Goal: Leave review/rating: Leave review/rating

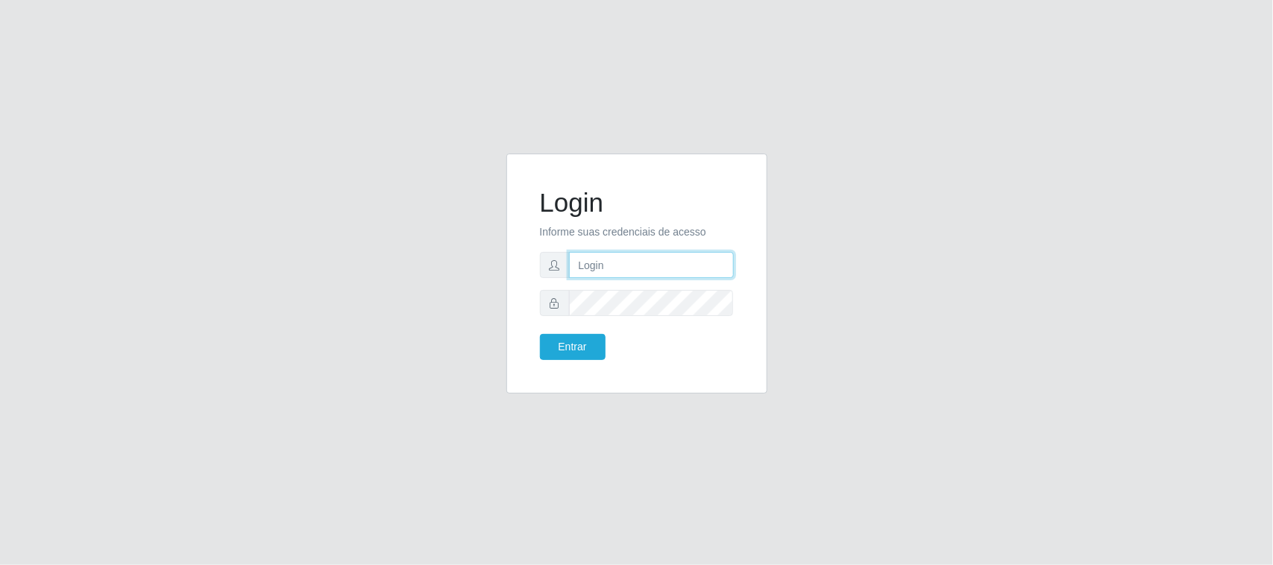
click at [651, 274] on input "text" at bounding box center [651, 265] width 165 height 26
click at [664, 272] on input "text" at bounding box center [651, 265] width 165 height 26
click at [662, 266] on input "text" at bounding box center [651, 265] width 165 height 26
type input "[EMAIL_ADDRESS][DOMAIN_NAME]"
click at [540, 334] on button "Entrar" at bounding box center [573, 347] width 66 height 26
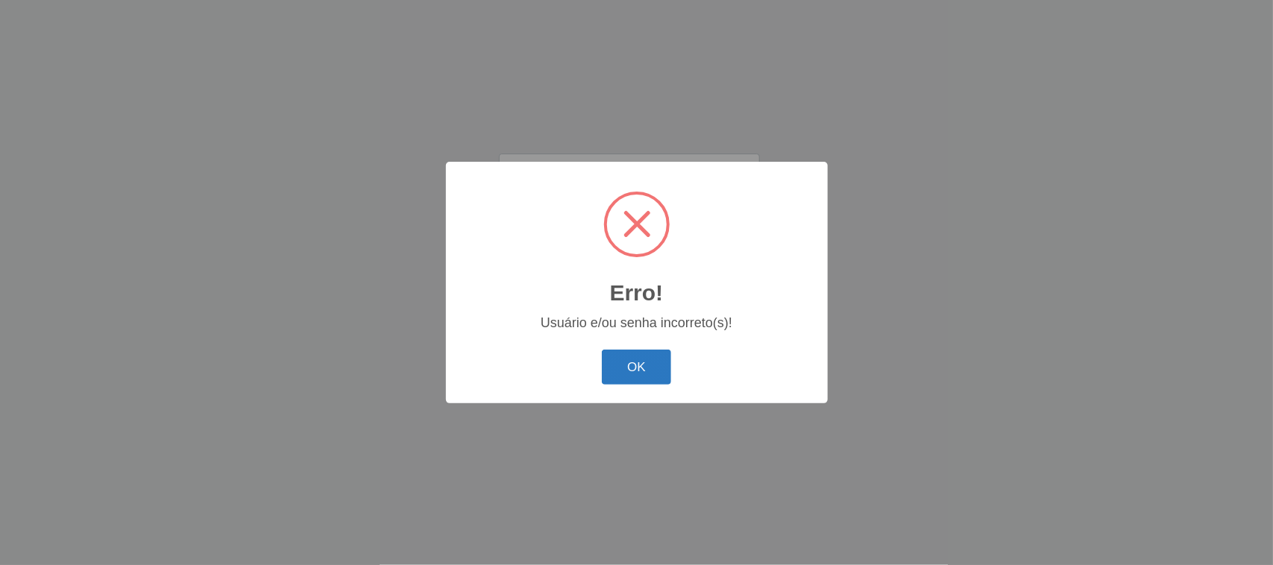
drag, startPoint x: 638, startPoint y: 368, endPoint x: 635, endPoint y: 355, distance: 13.2
click at [638, 360] on button "OK" at bounding box center [636, 367] width 69 height 35
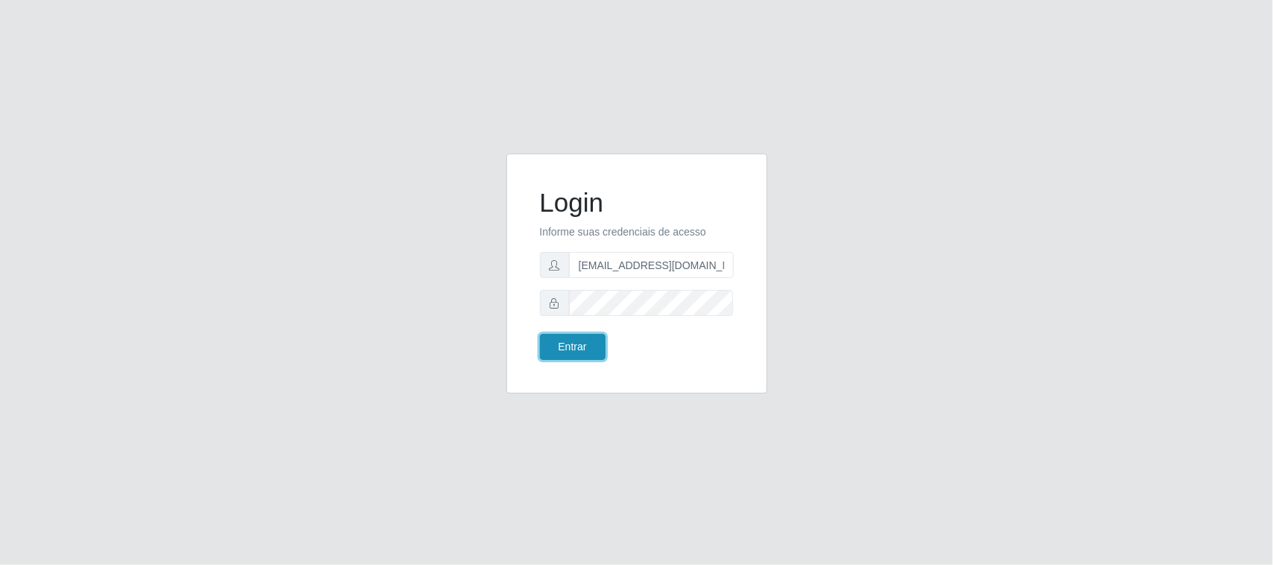
click at [556, 349] on button "Entrar" at bounding box center [573, 347] width 66 height 26
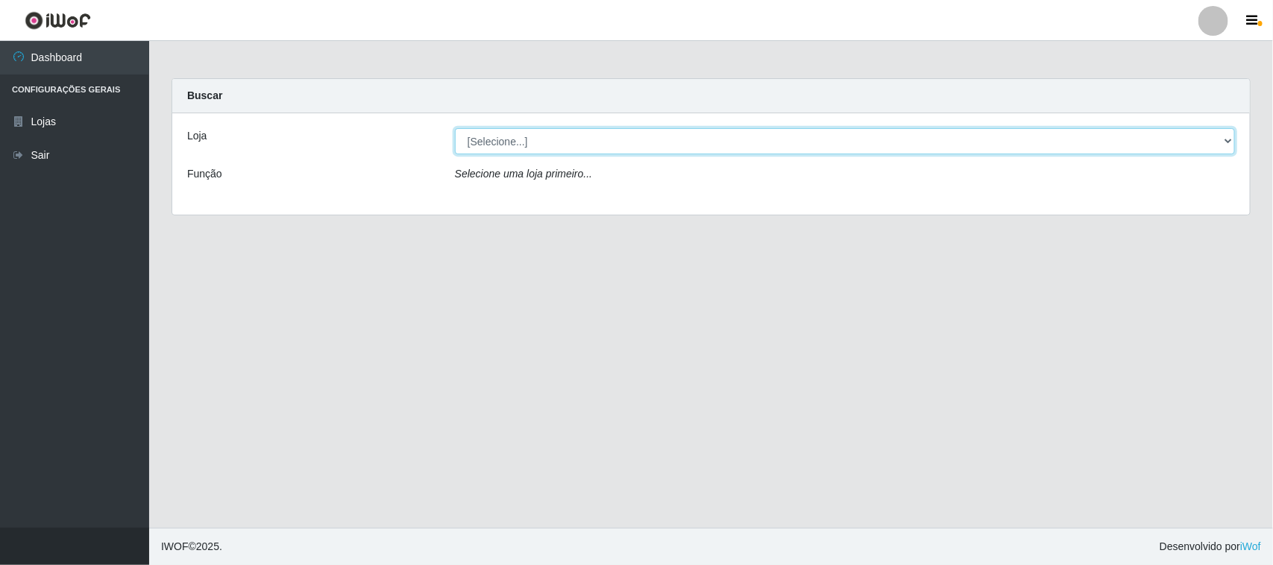
click at [751, 145] on select "[Selecione...] Nordestão - [GEOGRAPHIC_DATA]" at bounding box center [845, 141] width 780 height 26
select select "420"
click at [455, 128] on select "[Selecione...] Nordestão - [GEOGRAPHIC_DATA]" at bounding box center [845, 141] width 780 height 26
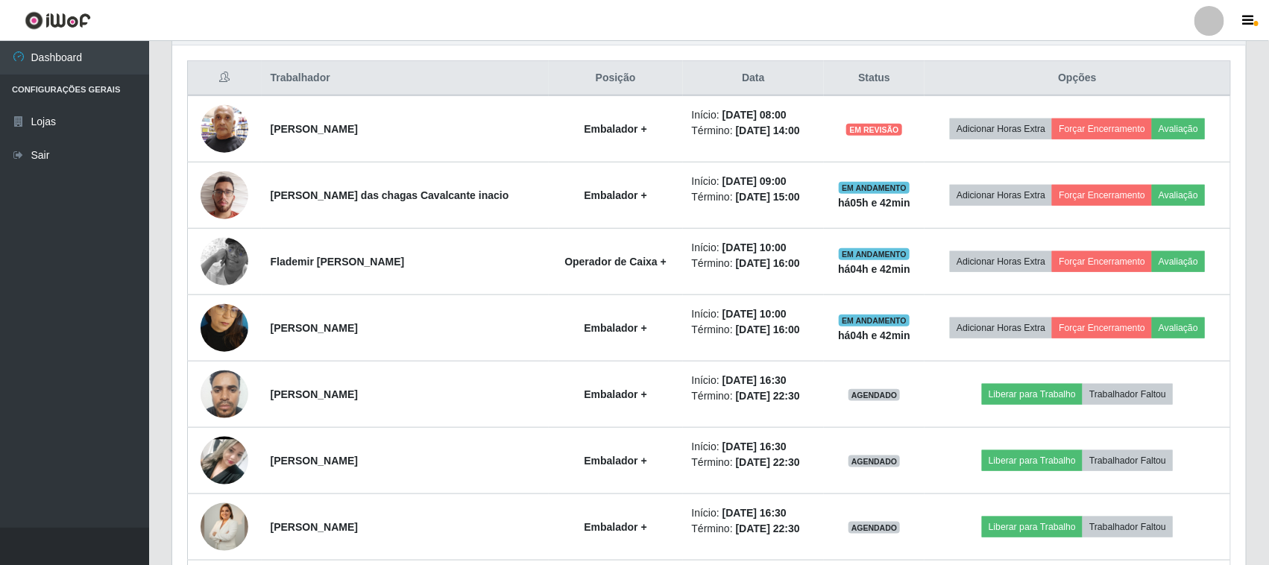
scroll to position [559, 0]
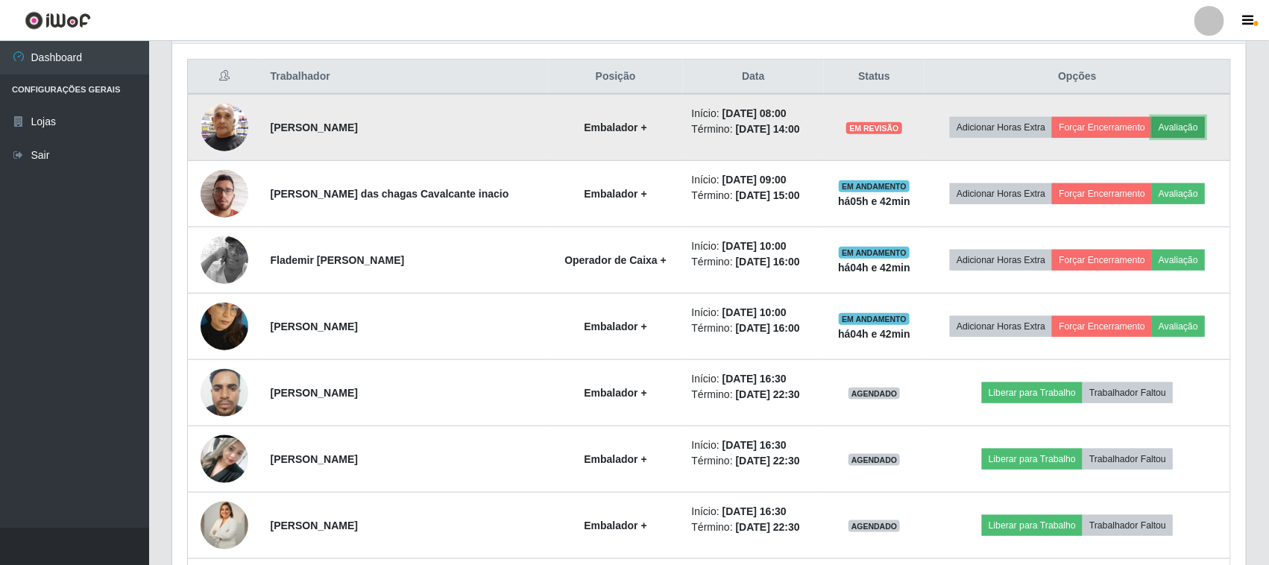
click at [1193, 132] on button "Avaliação" at bounding box center [1178, 127] width 53 height 21
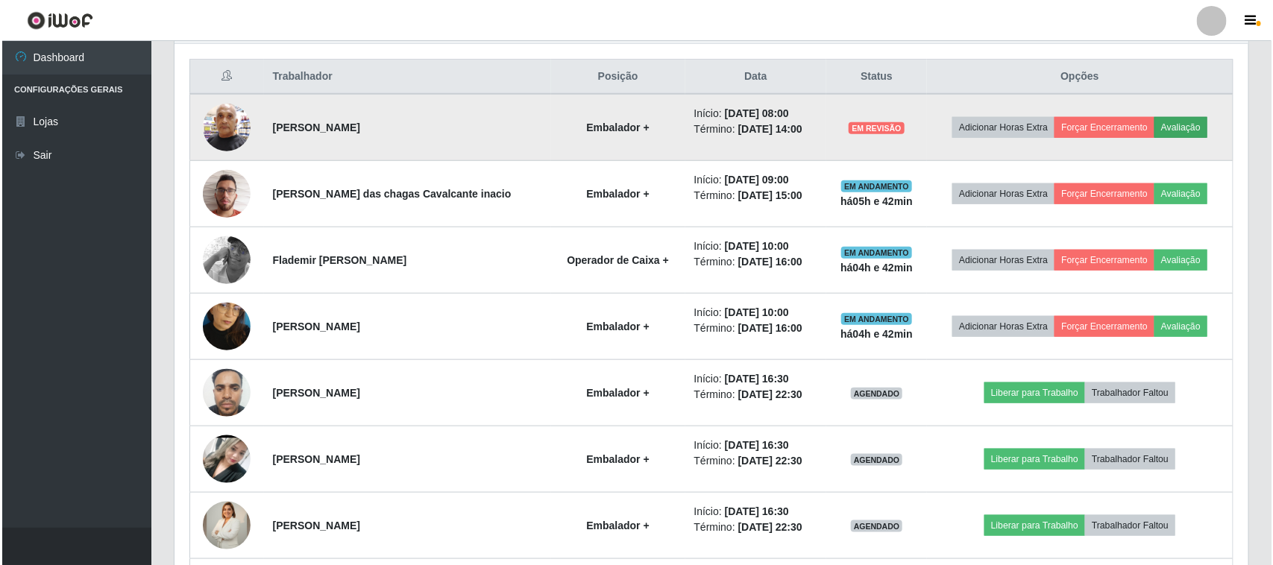
scroll to position [310, 1064]
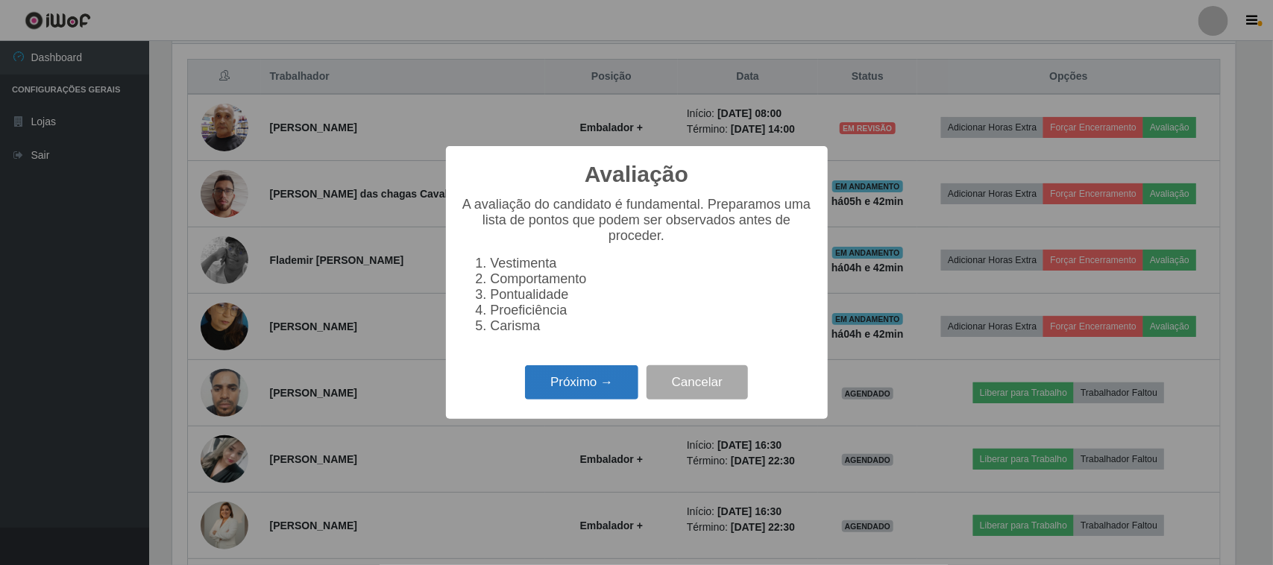
click at [598, 390] on button "Próximo →" at bounding box center [581, 382] width 113 height 35
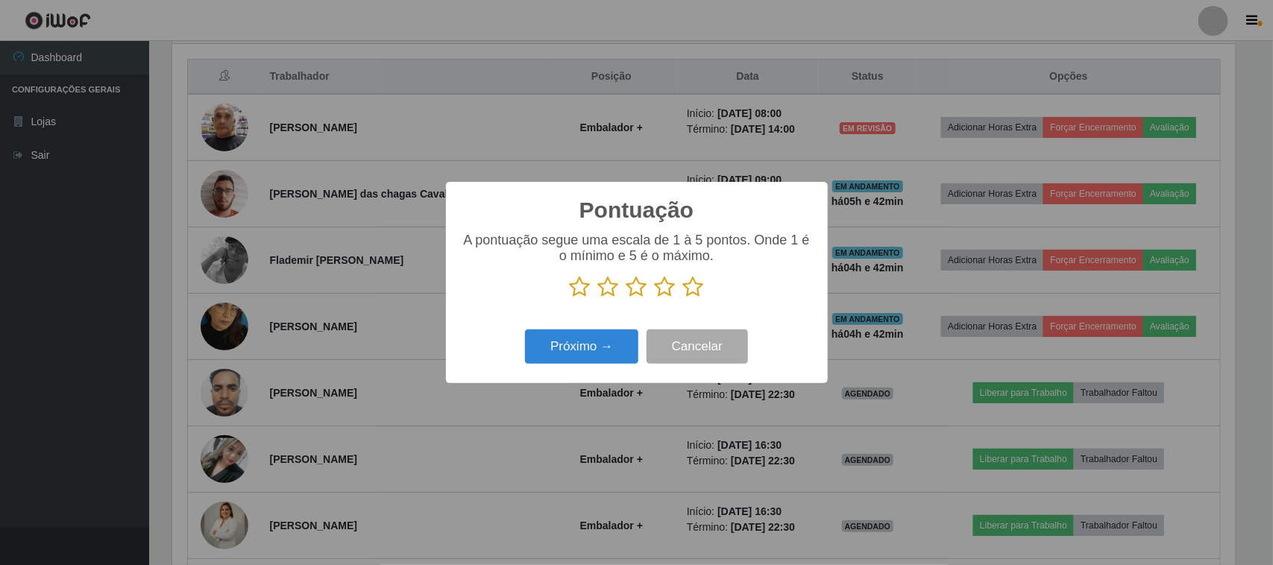
scroll to position [745494, 744739]
click at [694, 289] on icon at bounding box center [693, 287] width 21 height 22
click at [683, 298] on input "radio" at bounding box center [683, 298] width 0 height 0
click at [589, 356] on button "Próximo →" at bounding box center [581, 347] width 113 height 35
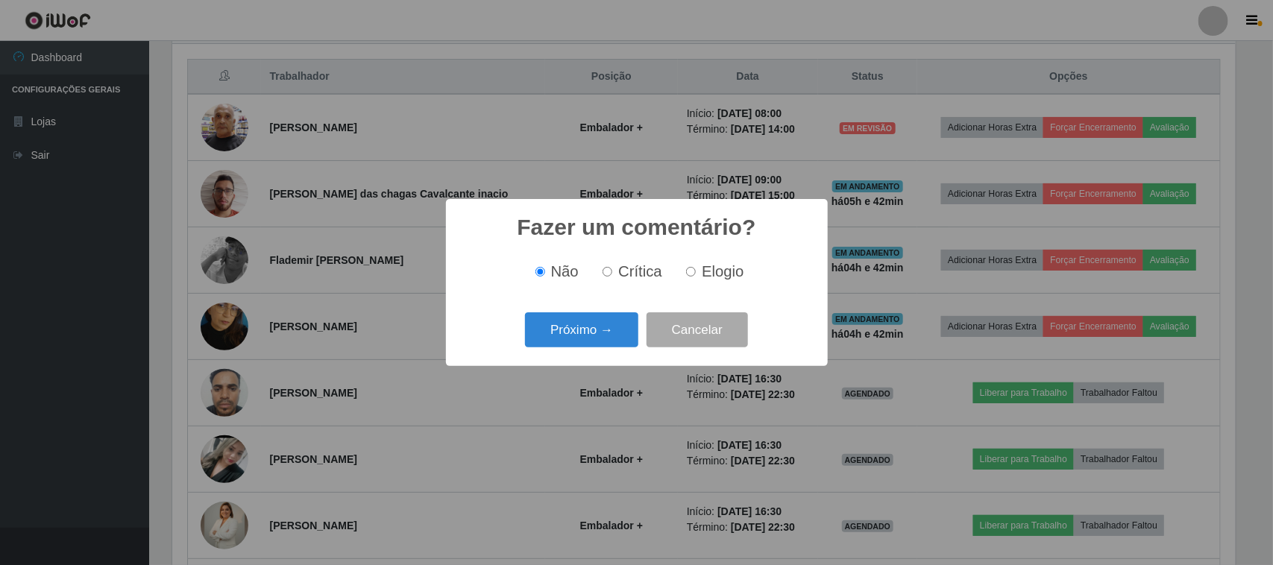
click at [694, 273] on input "Elogio" at bounding box center [691, 272] width 10 height 10
radio input "true"
click at [617, 329] on button "Próximo →" at bounding box center [581, 329] width 113 height 35
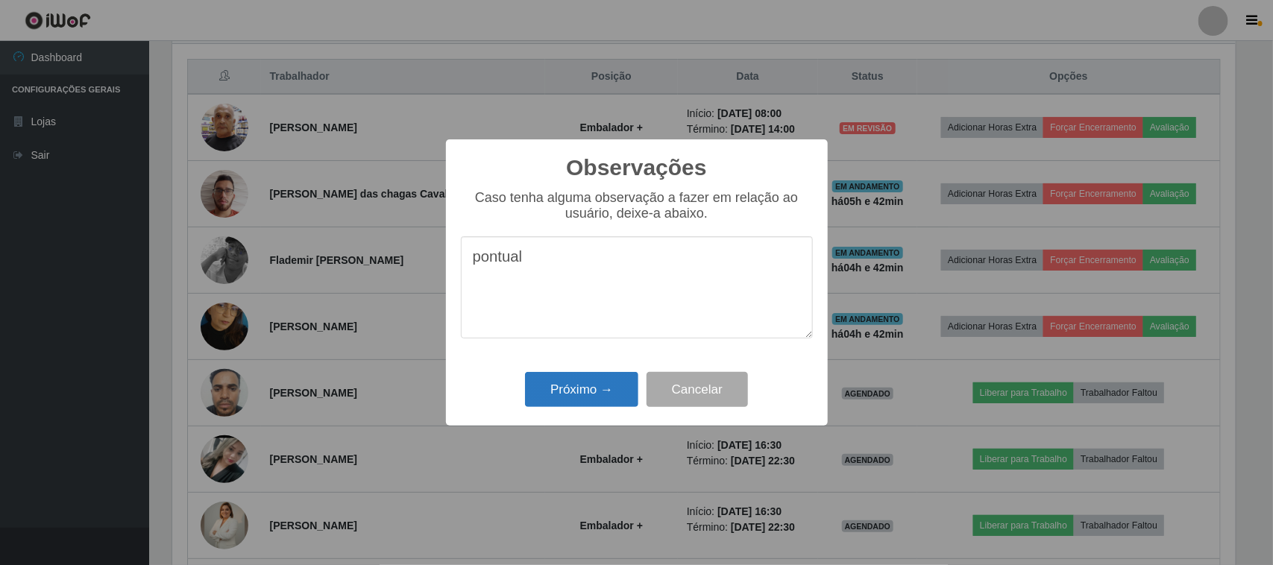
type textarea "pontual"
click at [597, 385] on button "Próximo →" at bounding box center [581, 389] width 113 height 35
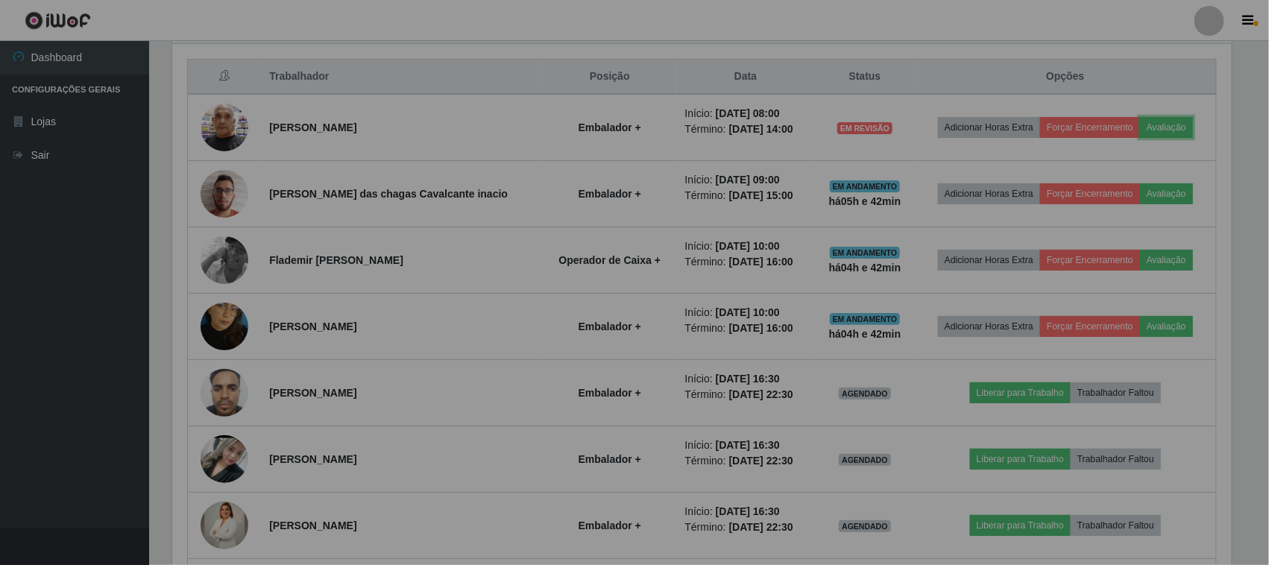
scroll to position [310, 1074]
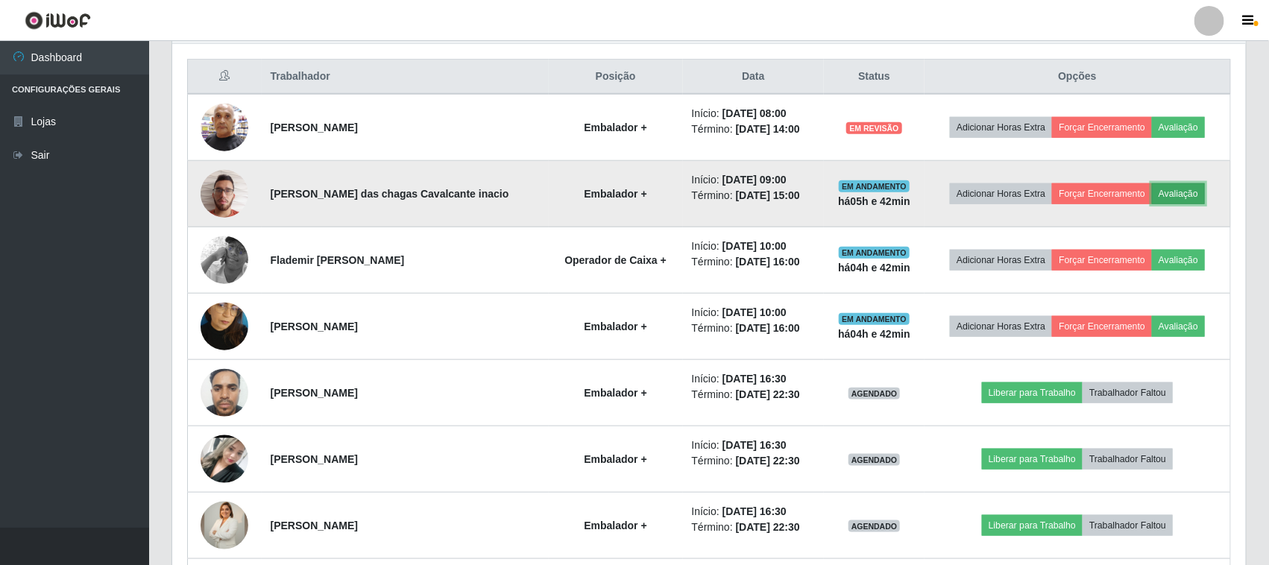
click at [1173, 194] on button "Avaliação" at bounding box center [1178, 193] width 53 height 21
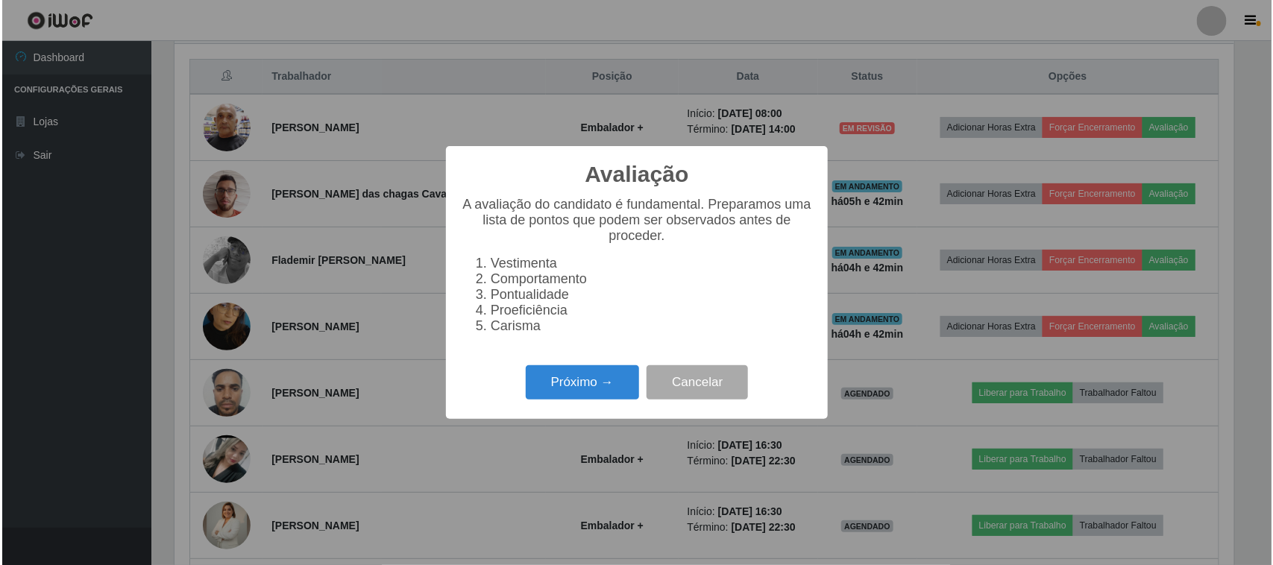
scroll to position [310, 1064]
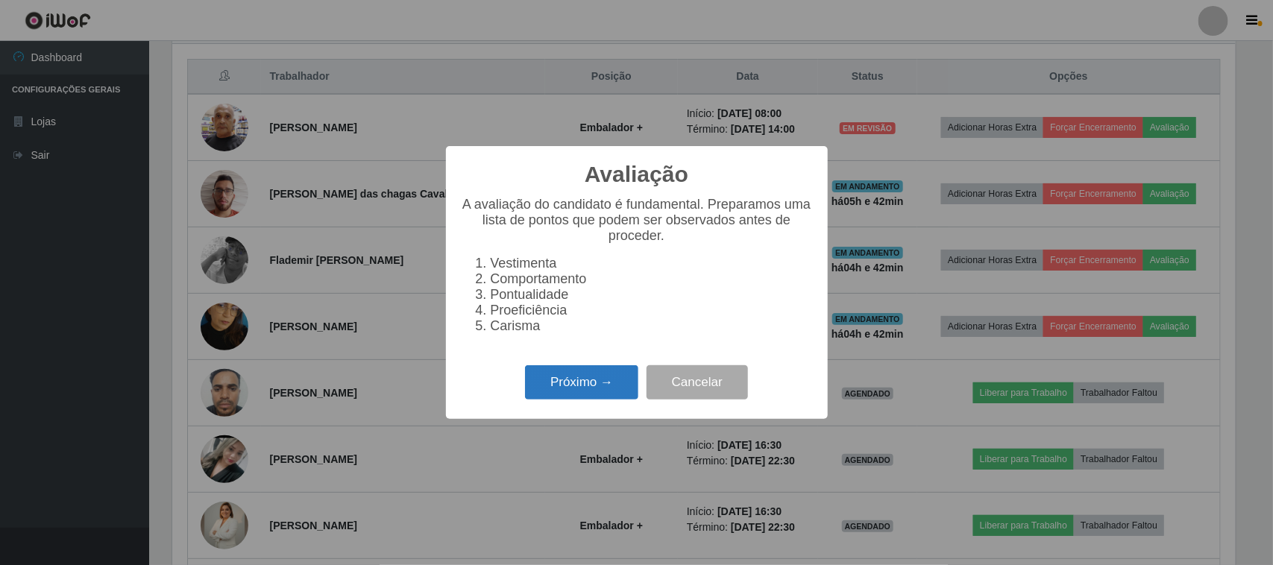
click at [608, 377] on button "Próximo →" at bounding box center [581, 382] width 113 height 35
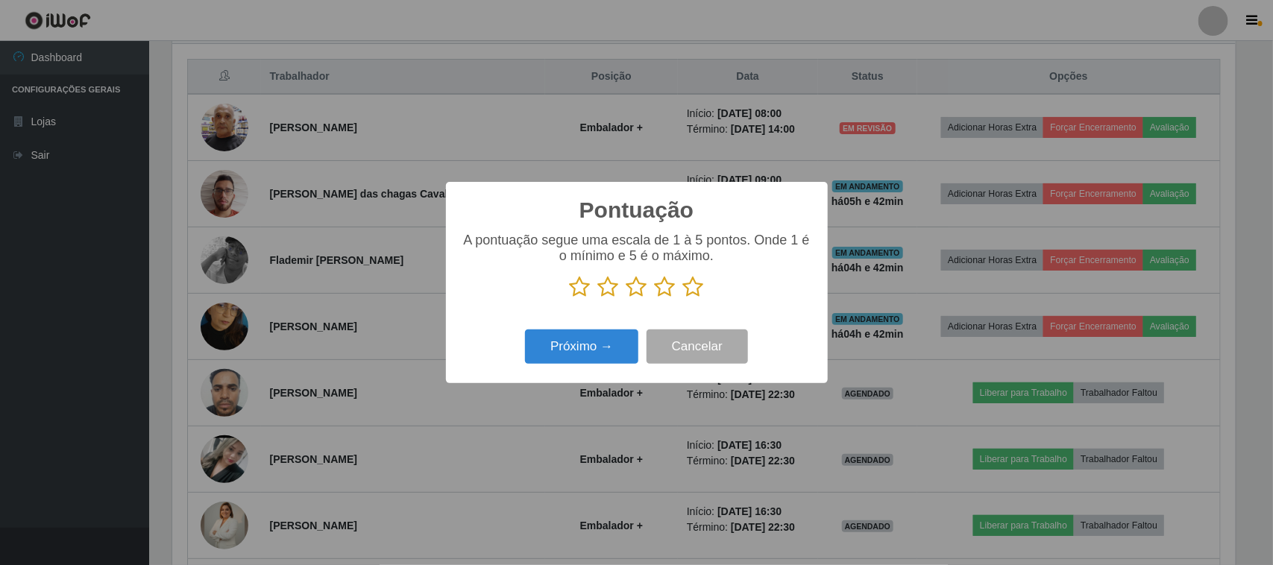
drag, startPoint x: 692, startPoint y: 292, endPoint x: 668, endPoint y: 304, distance: 26.7
click at [694, 293] on icon at bounding box center [693, 287] width 21 height 22
click at [683, 298] on input "radio" at bounding box center [683, 298] width 0 height 0
click at [604, 341] on button "Próximo →" at bounding box center [581, 347] width 113 height 35
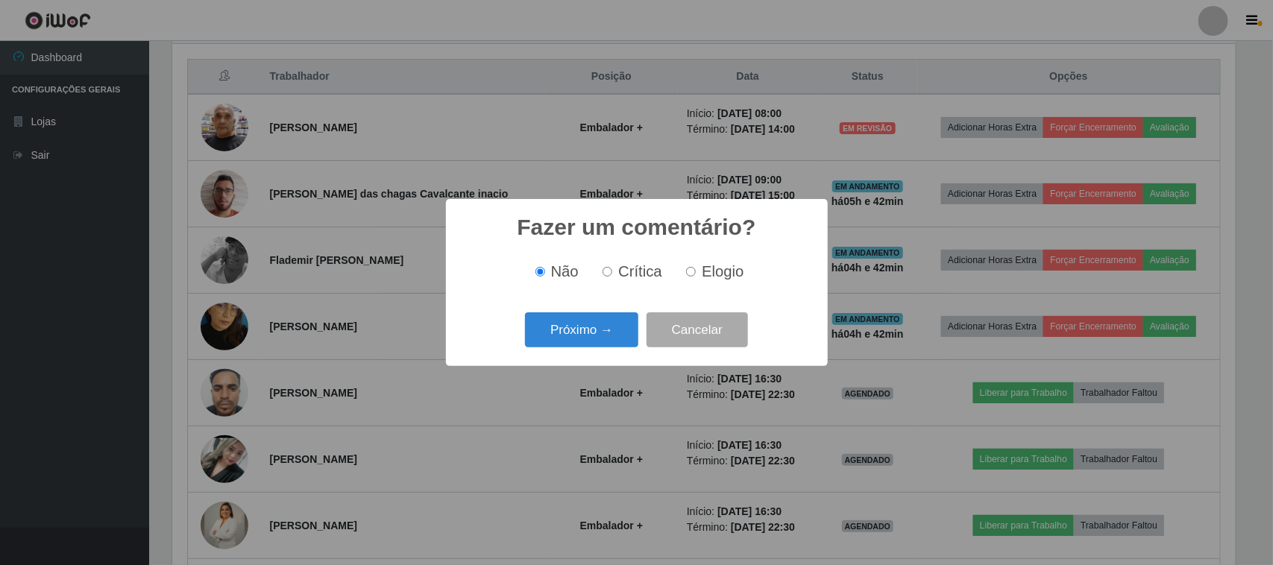
click at [706, 273] on span "Elogio" at bounding box center [723, 271] width 42 height 16
click at [696, 273] on input "Elogio" at bounding box center [691, 272] width 10 height 10
radio input "true"
click at [601, 326] on button "Próximo →" at bounding box center [581, 329] width 113 height 35
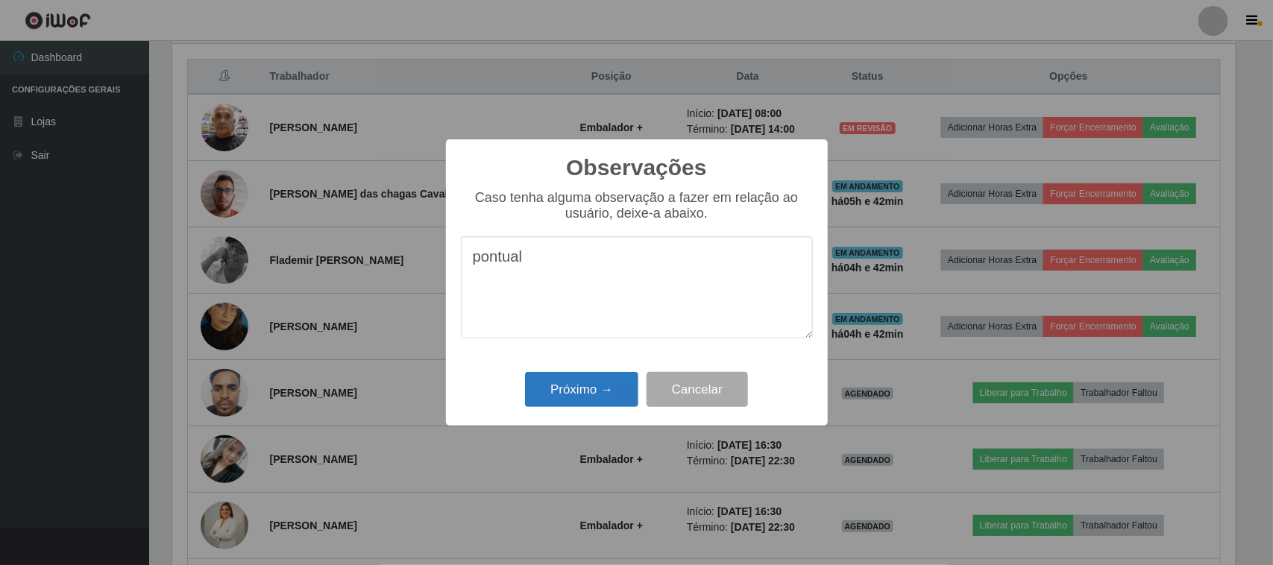
type textarea "pontual"
click at [588, 385] on button "Próximo →" at bounding box center [581, 389] width 113 height 35
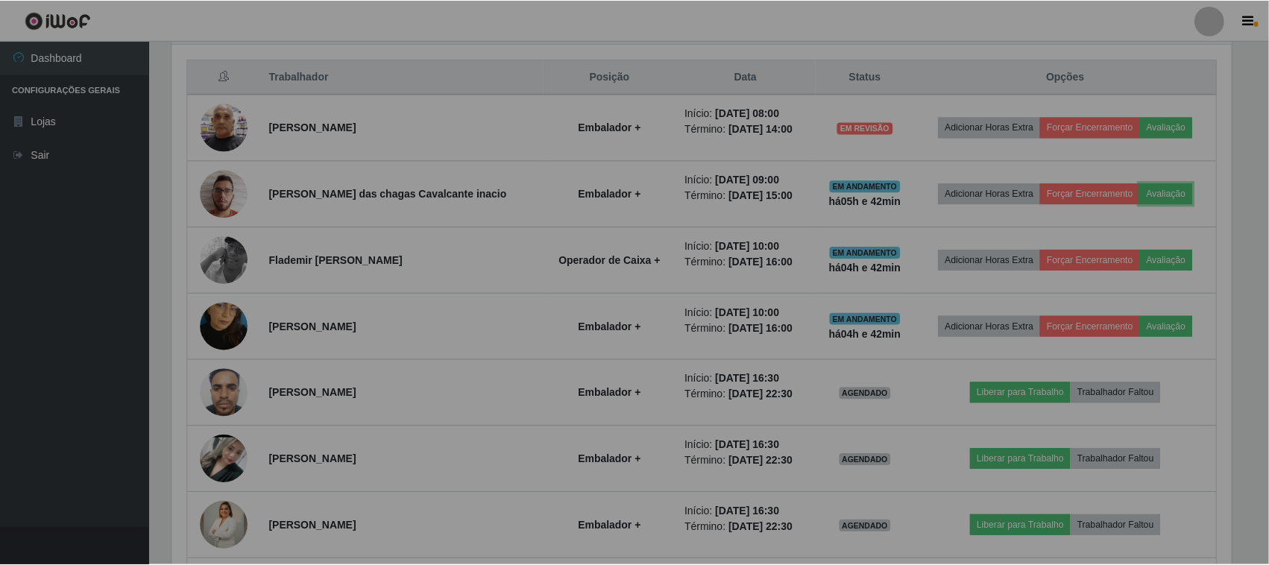
scroll to position [310, 1074]
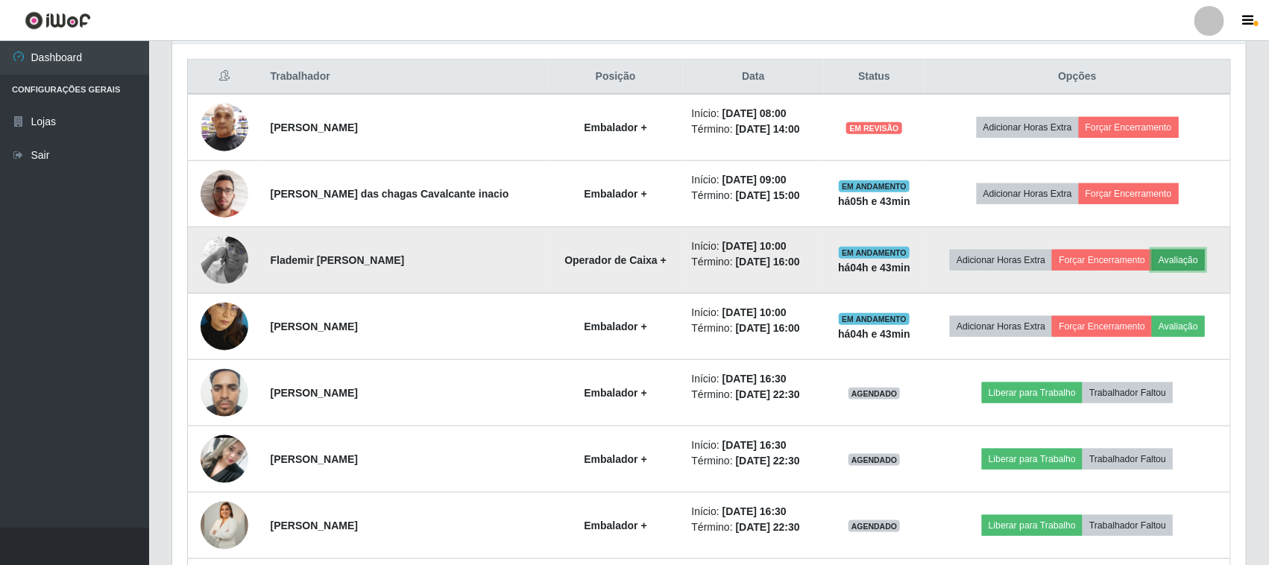
click at [1160, 258] on button "Avaliação" at bounding box center [1178, 260] width 53 height 21
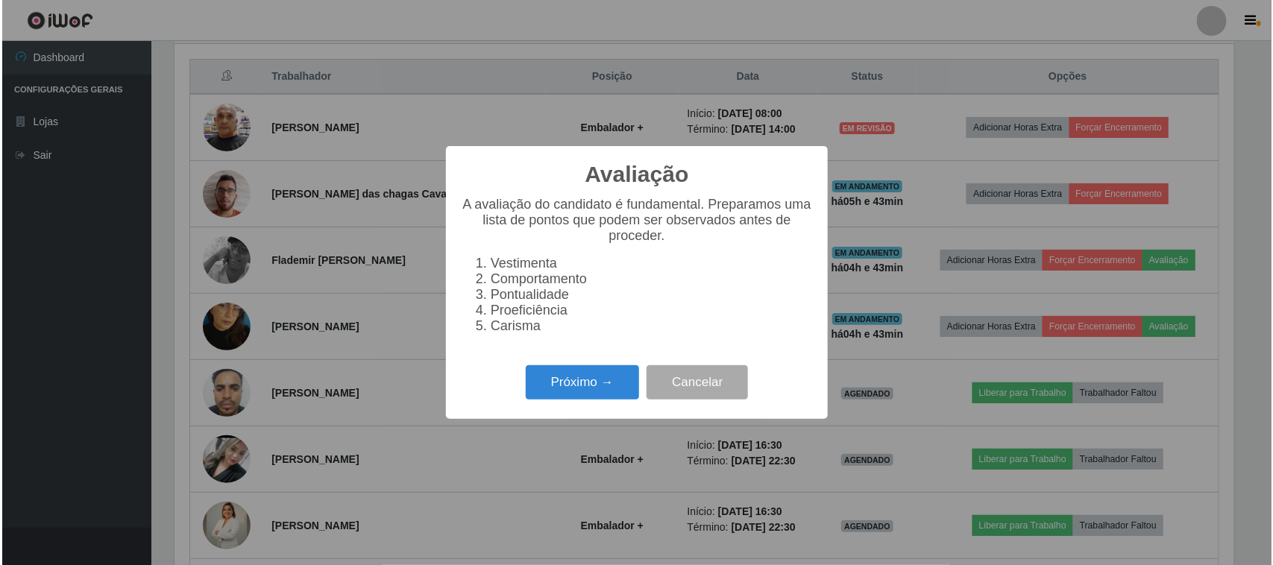
scroll to position [310, 1064]
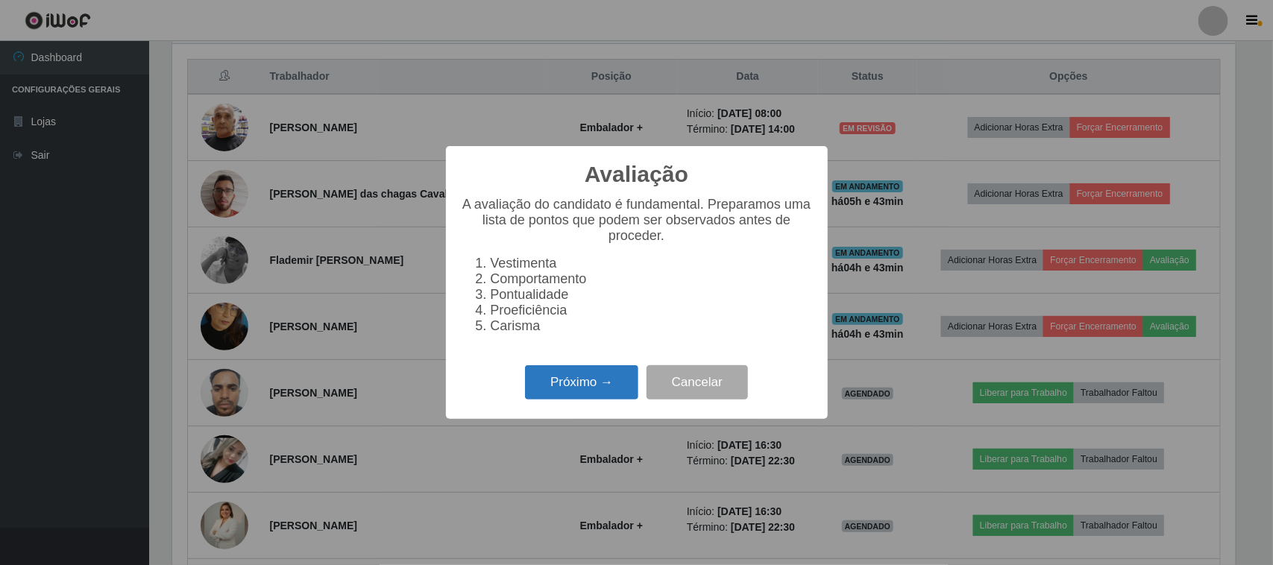
click at [582, 383] on button "Próximo →" at bounding box center [581, 382] width 113 height 35
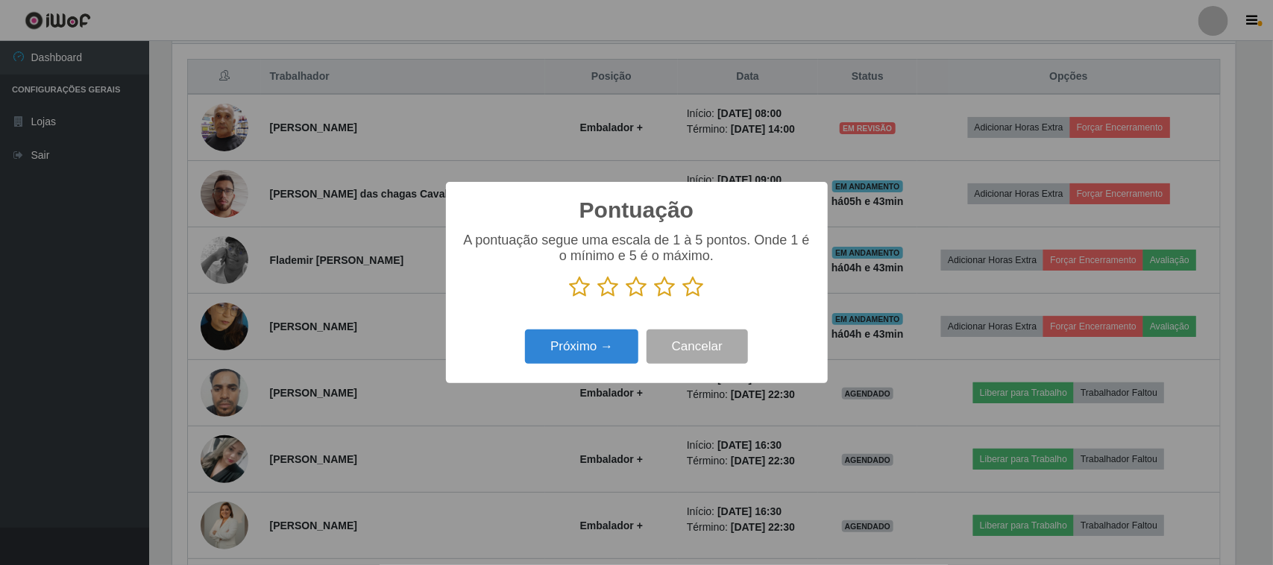
click at [694, 295] on icon at bounding box center [693, 287] width 21 height 22
click at [683, 298] on input "radio" at bounding box center [683, 298] width 0 height 0
click at [595, 338] on button "Próximo →" at bounding box center [581, 347] width 113 height 35
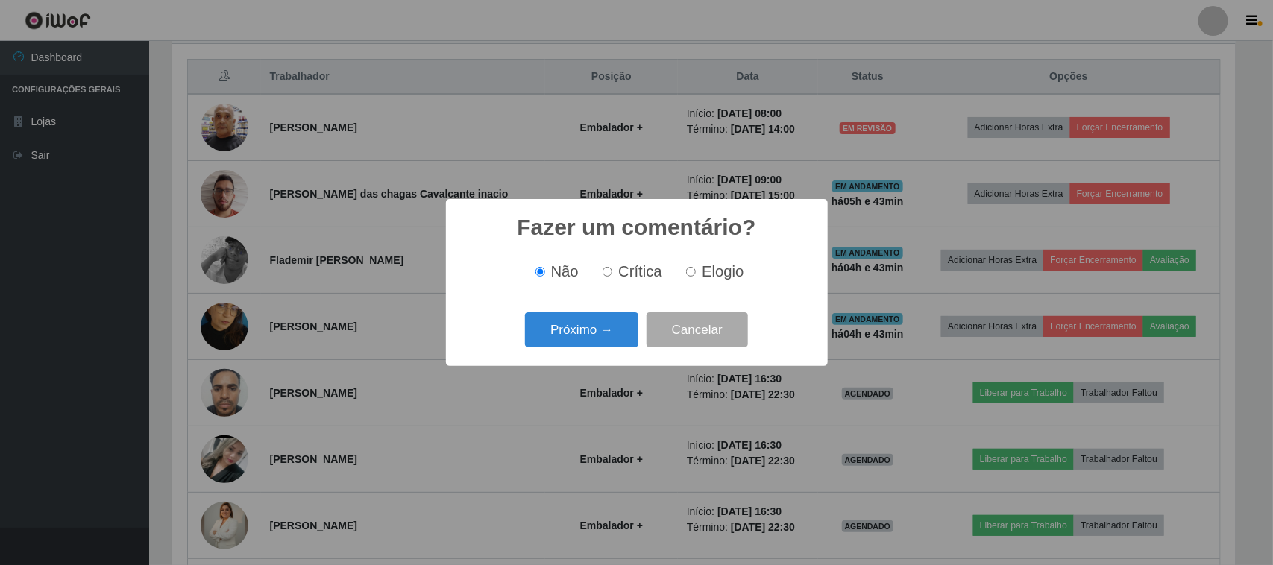
click at [707, 273] on span "Elogio" at bounding box center [723, 271] width 42 height 16
click at [696, 273] on input "Elogio" at bounding box center [691, 272] width 10 height 10
radio input "true"
click at [602, 321] on button "Próximo →" at bounding box center [581, 329] width 113 height 35
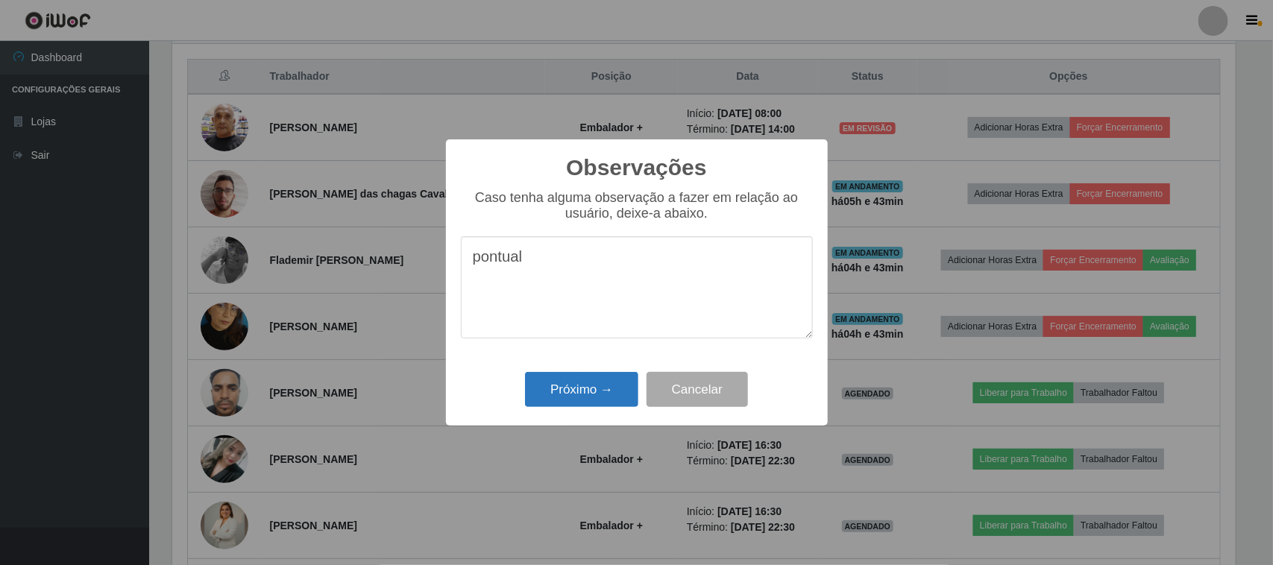
type textarea "pontual"
click at [593, 384] on button "Próximo →" at bounding box center [581, 389] width 113 height 35
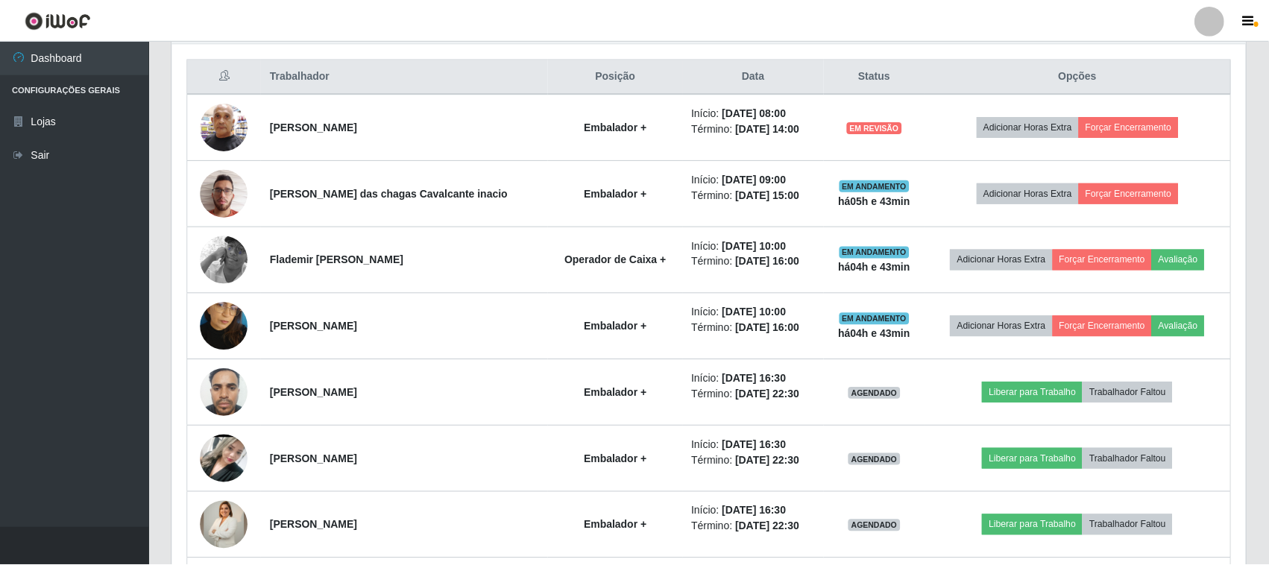
scroll to position [310, 1074]
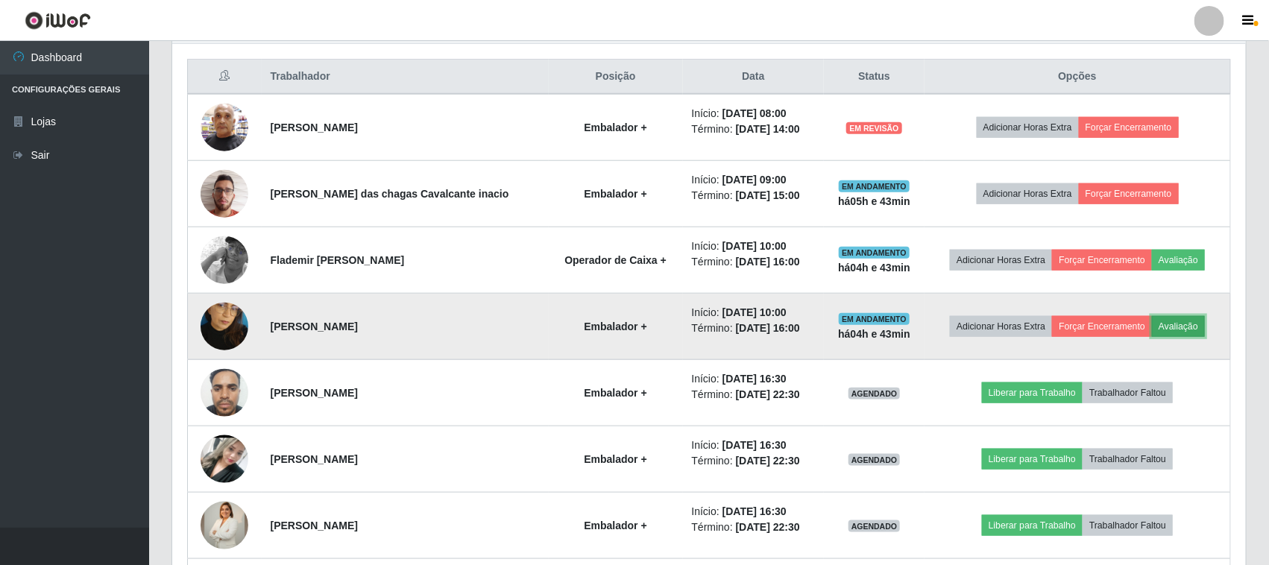
click at [1180, 327] on button "Avaliação" at bounding box center [1178, 326] width 53 height 21
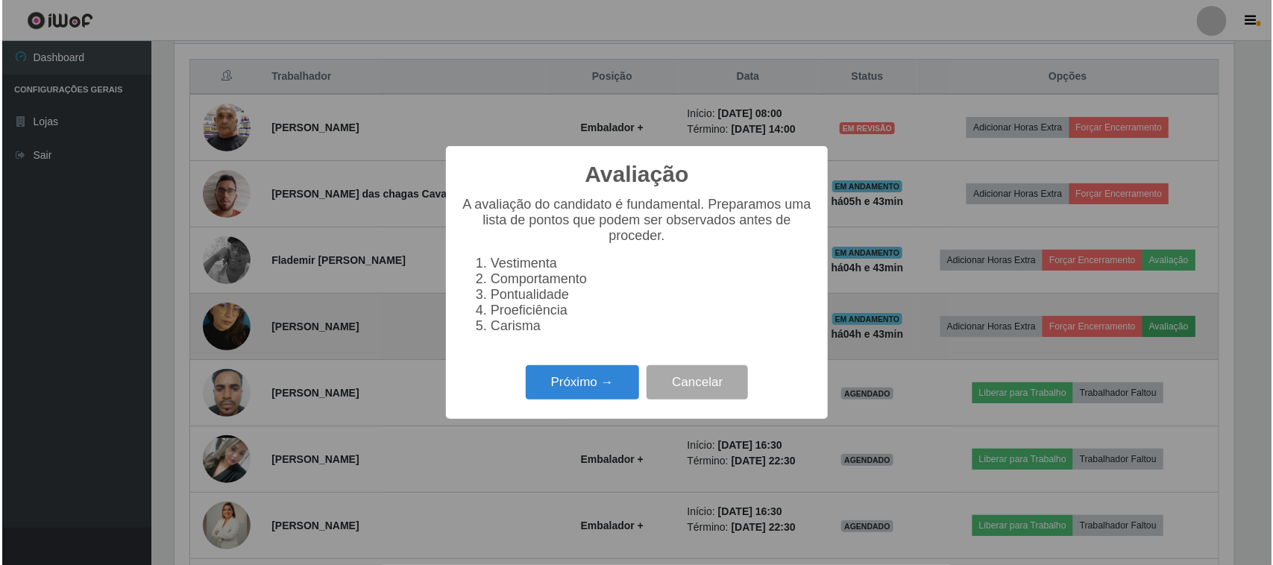
scroll to position [310, 1064]
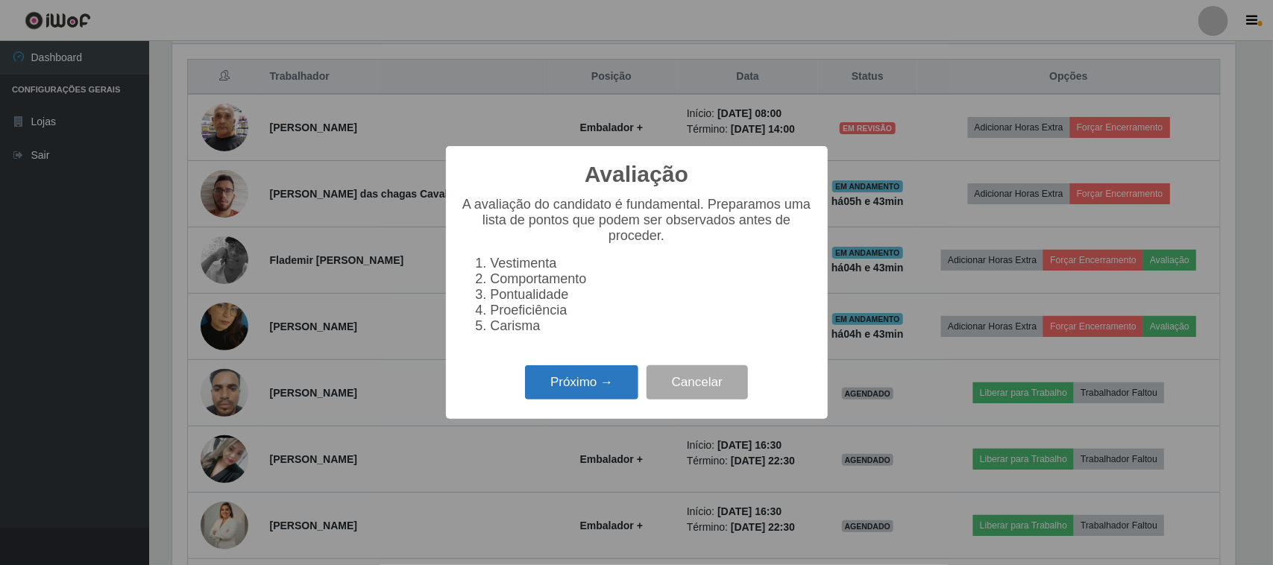
click at [601, 400] on button "Próximo →" at bounding box center [581, 382] width 113 height 35
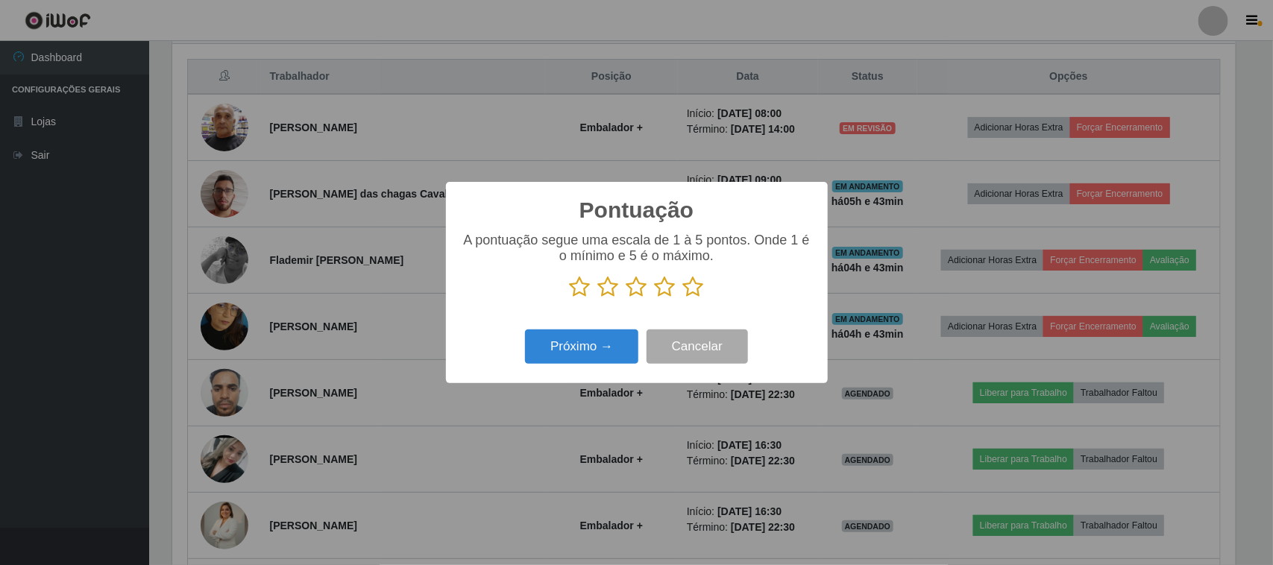
click at [694, 296] on icon at bounding box center [693, 287] width 21 height 22
click at [683, 298] on input "radio" at bounding box center [683, 298] width 0 height 0
click at [575, 349] on button "Próximo →" at bounding box center [581, 347] width 113 height 35
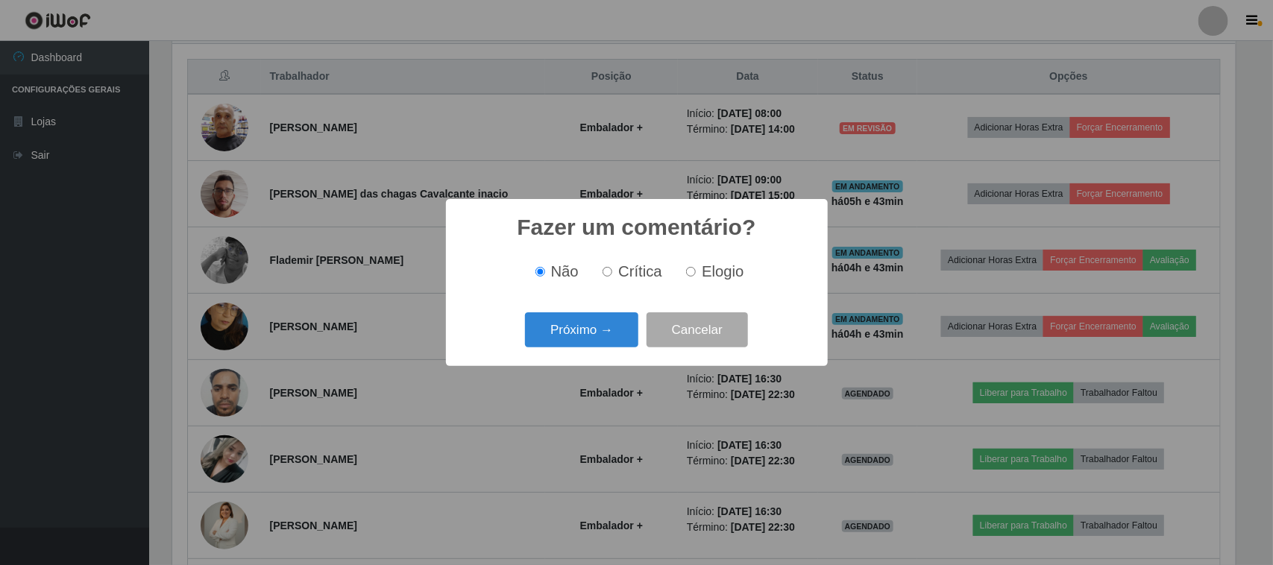
click at [698, 280] on label "Elogio" at bounding box center [711, 271] width 63 height 17
click at [696, 277] on input "Elogio" at bounding box center [691, 272] width 10 height 10
radio input "true"
click at [609, 328] on button "Próximo →" at bounding box center [581, 329] width 113 height 35
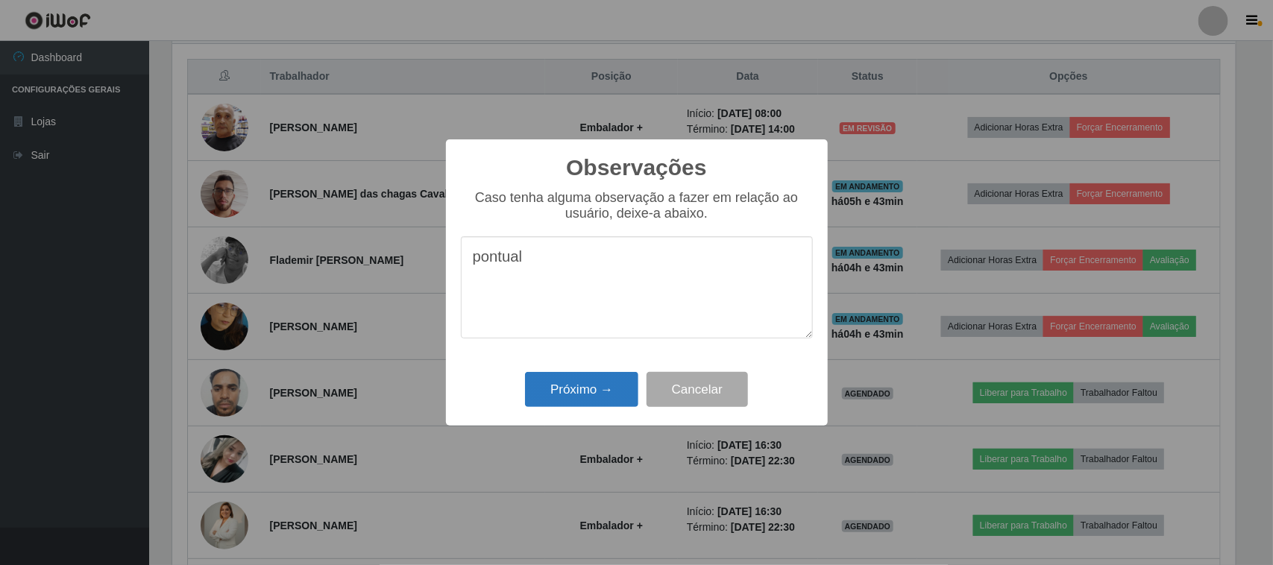
type textarea "pontual"
click at [564, 389] on button "Próximo →" at bounding box center [581, 389] width 113 height 35
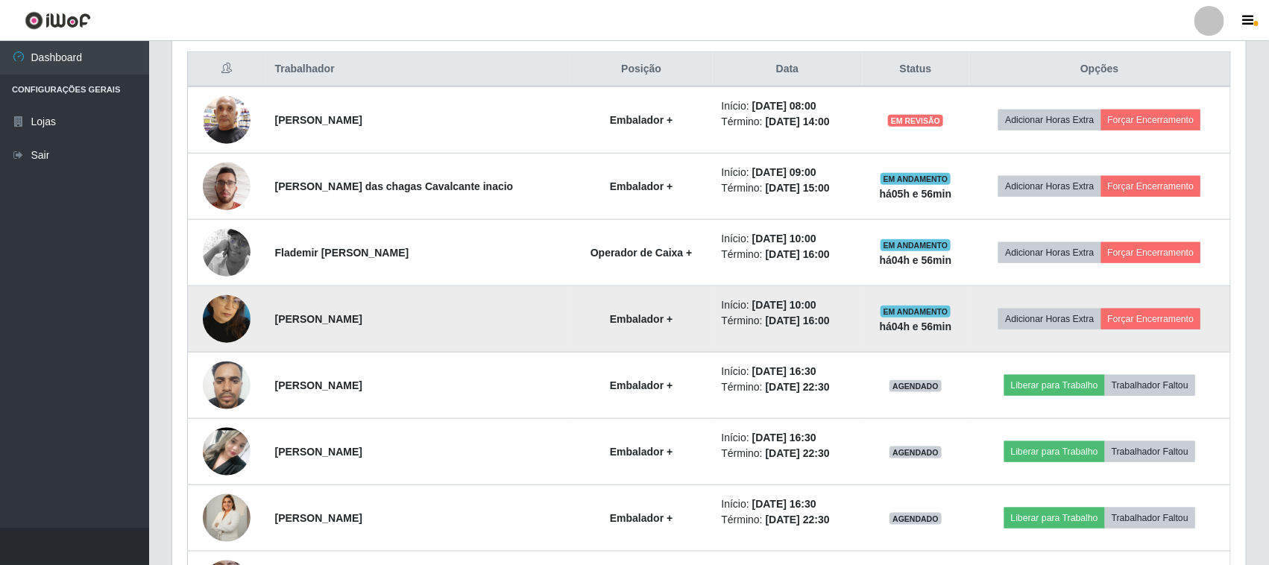
scroll to position [559, 0]
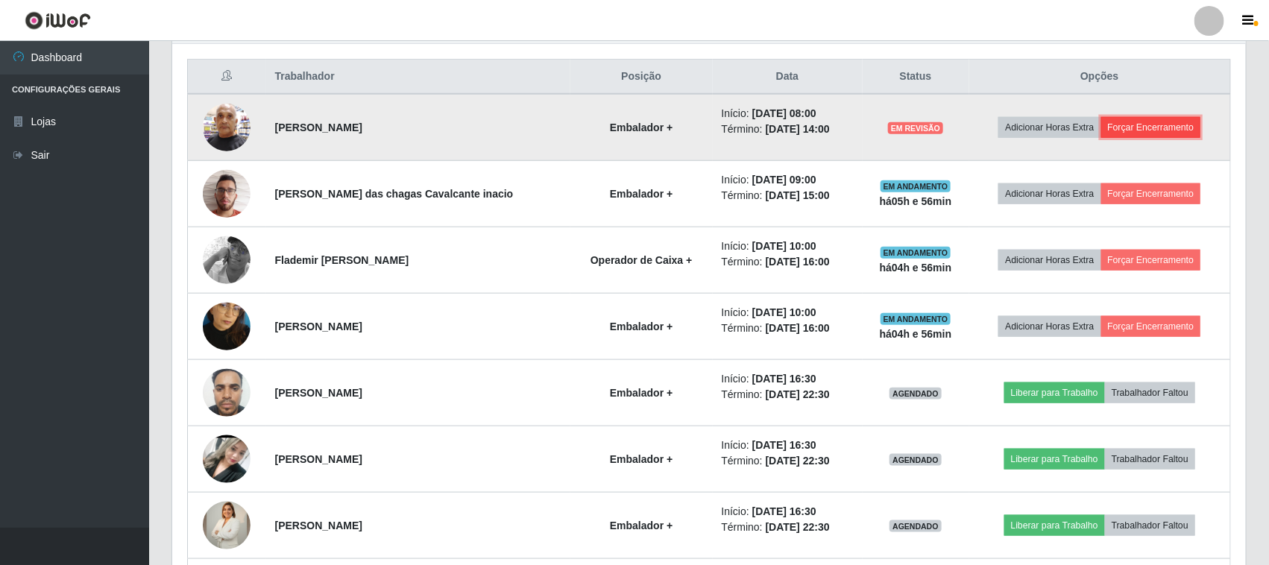
click at [1157, 122] on button "Forçar Encerramento" at bounding box center [1152, 127] width 100 height 21
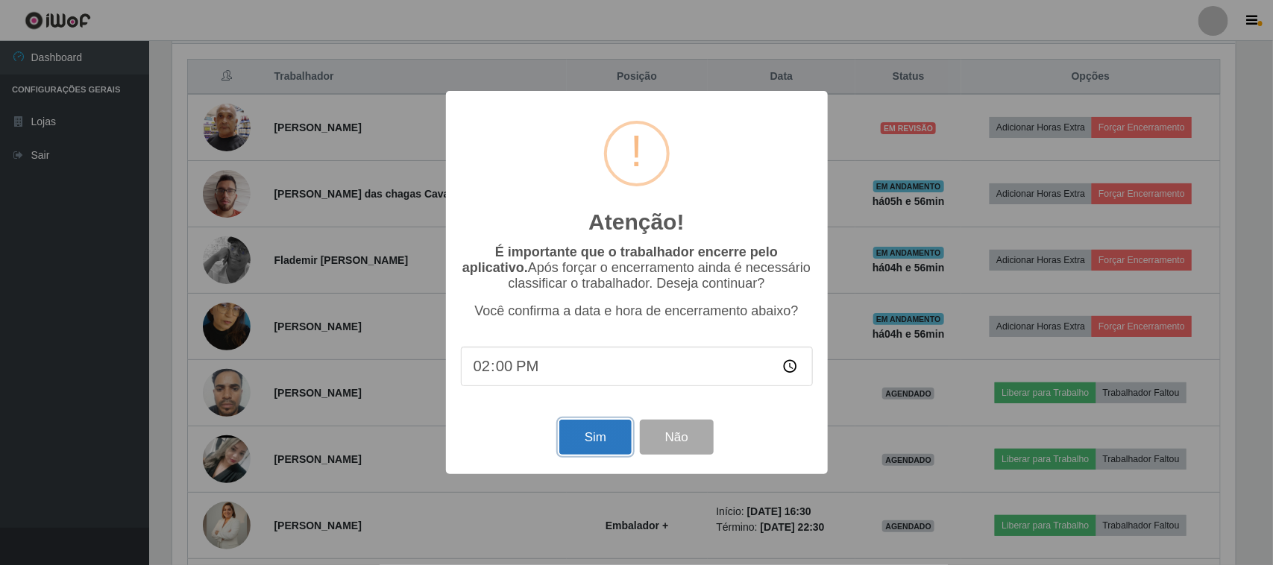
click at [606, 446] on button "Sim" at bounding box center [595, 437] width 72 height 35
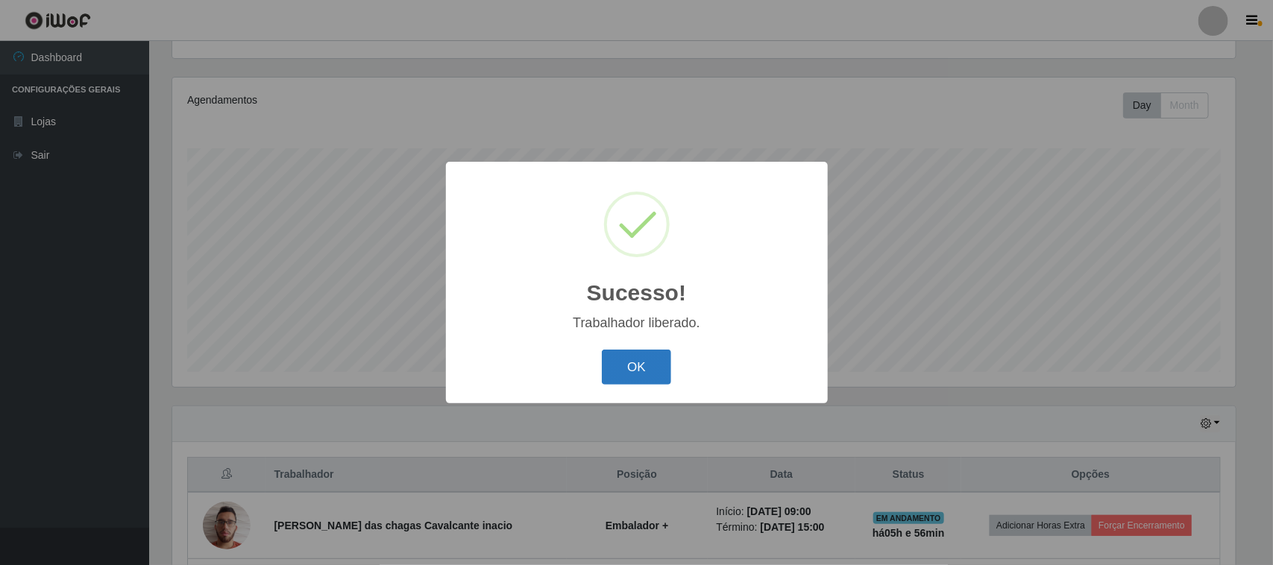
click at [647, 367] on button "OK" at bounding box center [636, 367] width 69 height 35
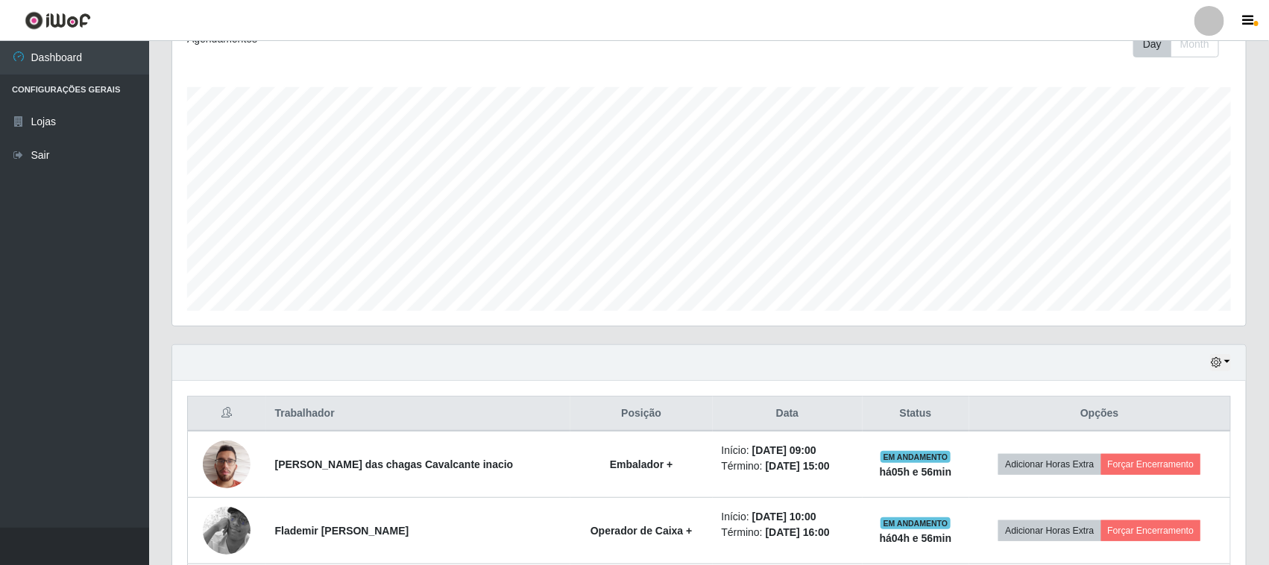
scroll to position [348, 0]
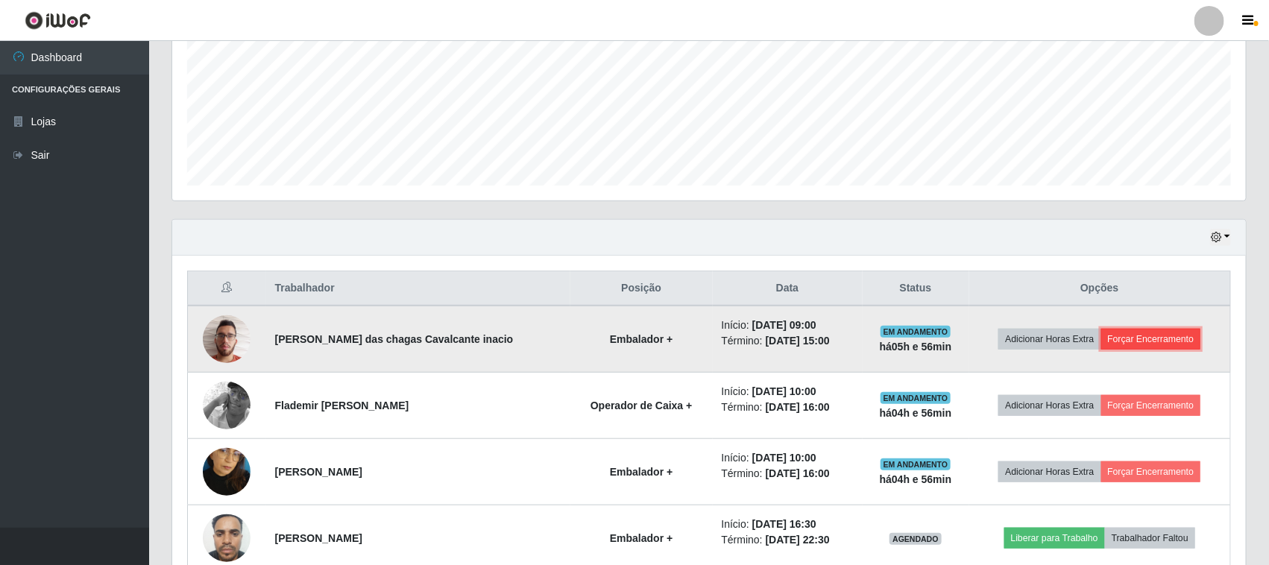
click at [1161, 337] on button "Forçar Encerramento" at bounding box center [1152, 339] width 100 height 21
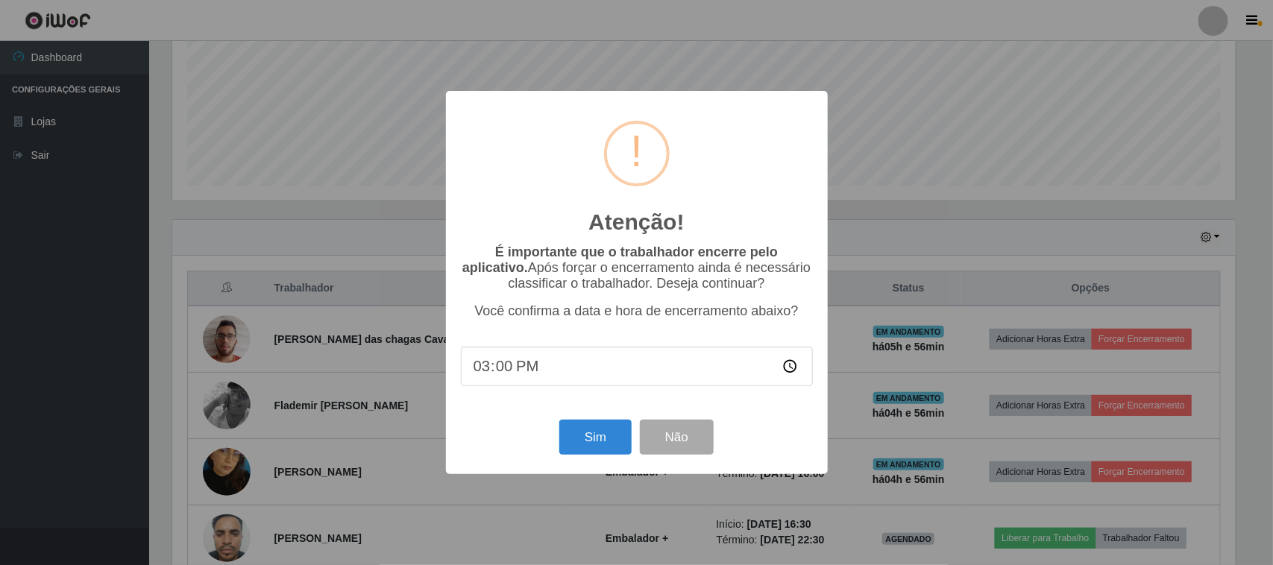
click at [553, 366] on input "15:00" at bounding box center [637, 367] width 352 height 40
click at [791, 369] on input "15:00" at bounding box center [637, 367] width 352 height 40
type input "14:57"
click at [601, 444] on button "Sim" at bounding box center [595, 437] width 72 height 35
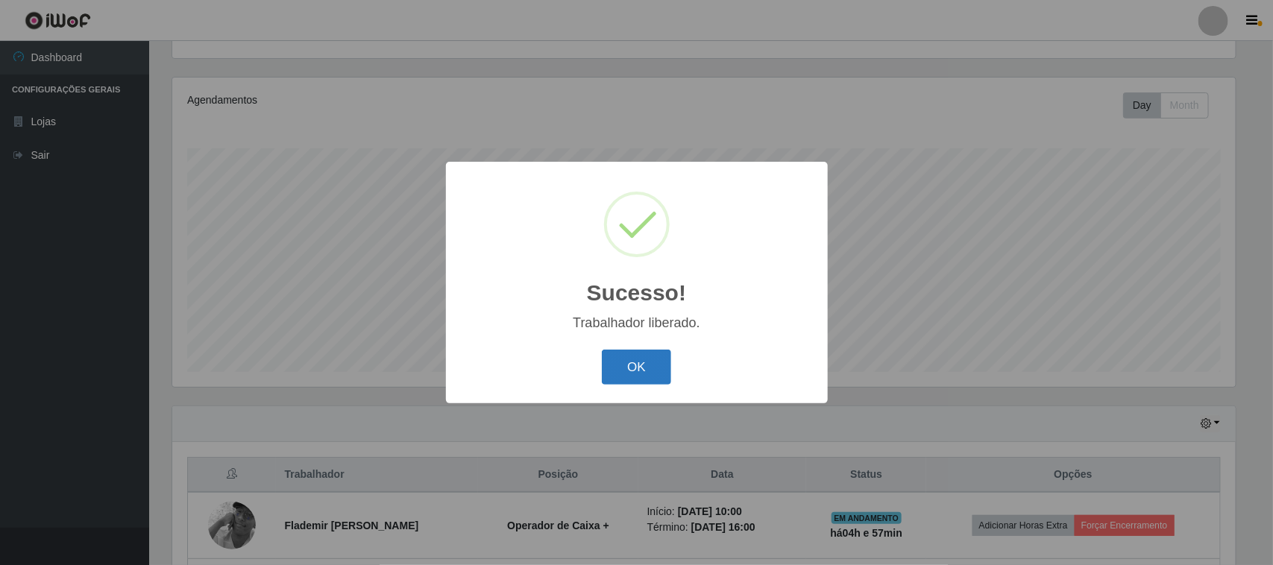
click at [643, 354] on button "OK" at bounding box center [636, 367] width 69 height 35
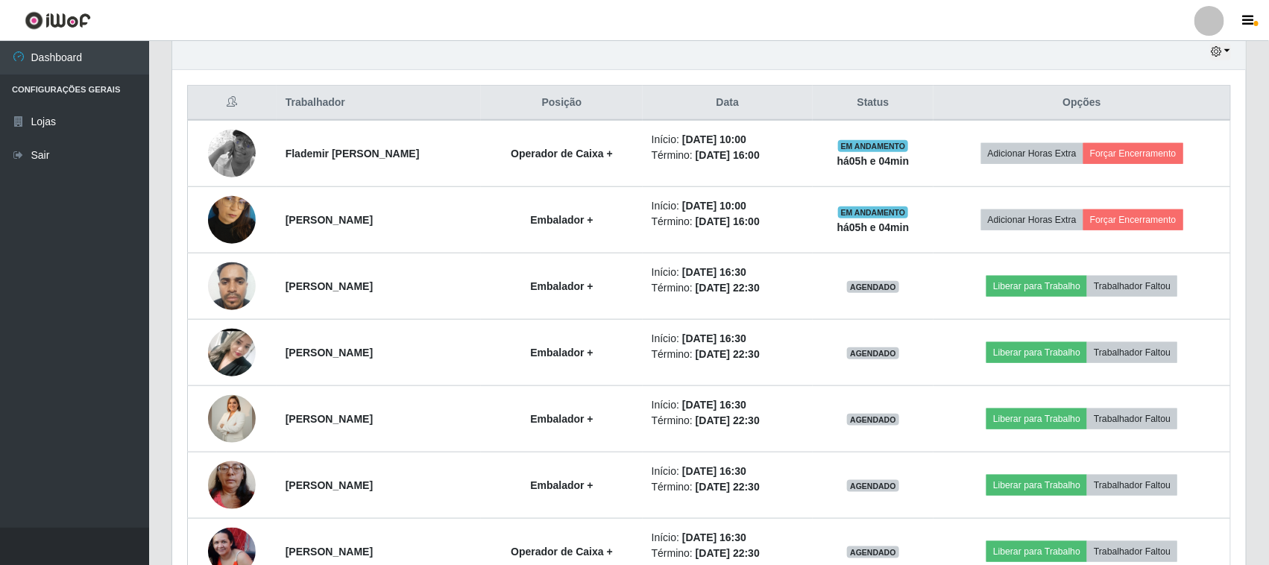
scroll to position [347, 0]
